Goal: Transaction & Acquisition: Obtain resource

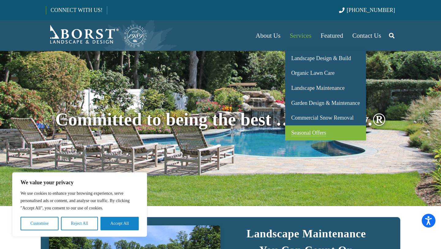
click at [299, 130] on span "Seasonal Offers" at bounding box center [308, 133] width 35 height 6
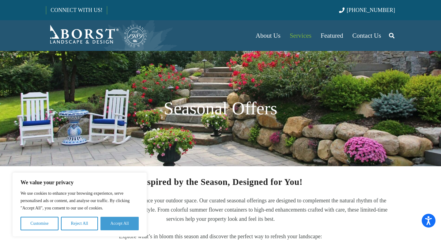
click at [127, 225] on button "Accept All" at bounding box center [119, 222] width 38 height 13
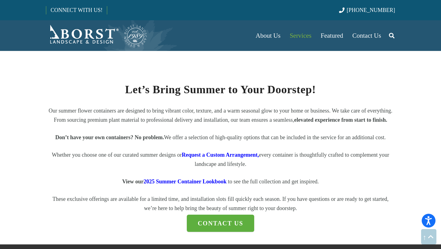
scroll to position [750, 0]
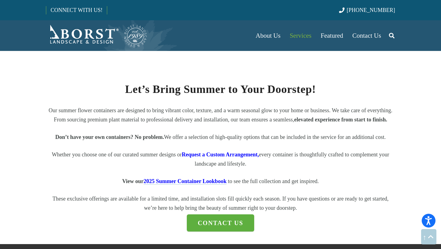
click at [162, 184] on span "2025 Summer Container Lookbook" at bounding box center [185, 181] width 83 height 6
